Goal: Find specific page/section: Find specific page/section

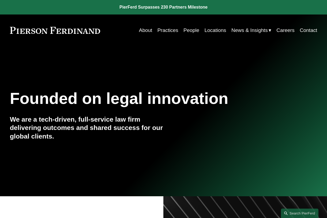
click at [187, 29] on link "People" at bounding box center [192, 30] width 16 height 10
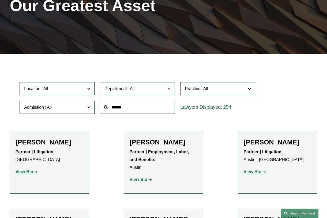
scroll to position [82, 0]
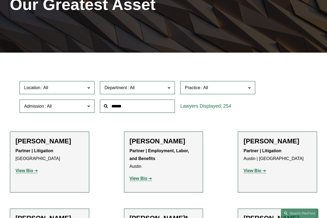
click at [115, 107] on input "text" at bounding box center [137, 105] width 75 height 13
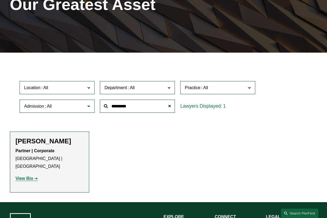
type input "*********"
click at [55, 145] on div "[PERSON_NAME] Partner | Corporate [GEOGRAPHIC_DATA] | [GEOGRAPHIC_DATA] View Bi…" at bounding box center [50, 162] width 68 height 50
click at [29, 176] on strong "View Bio" at bounding box center [25, 178] width 18 height 5
